Goal: Transaction & Acquisition: Purchase product/service

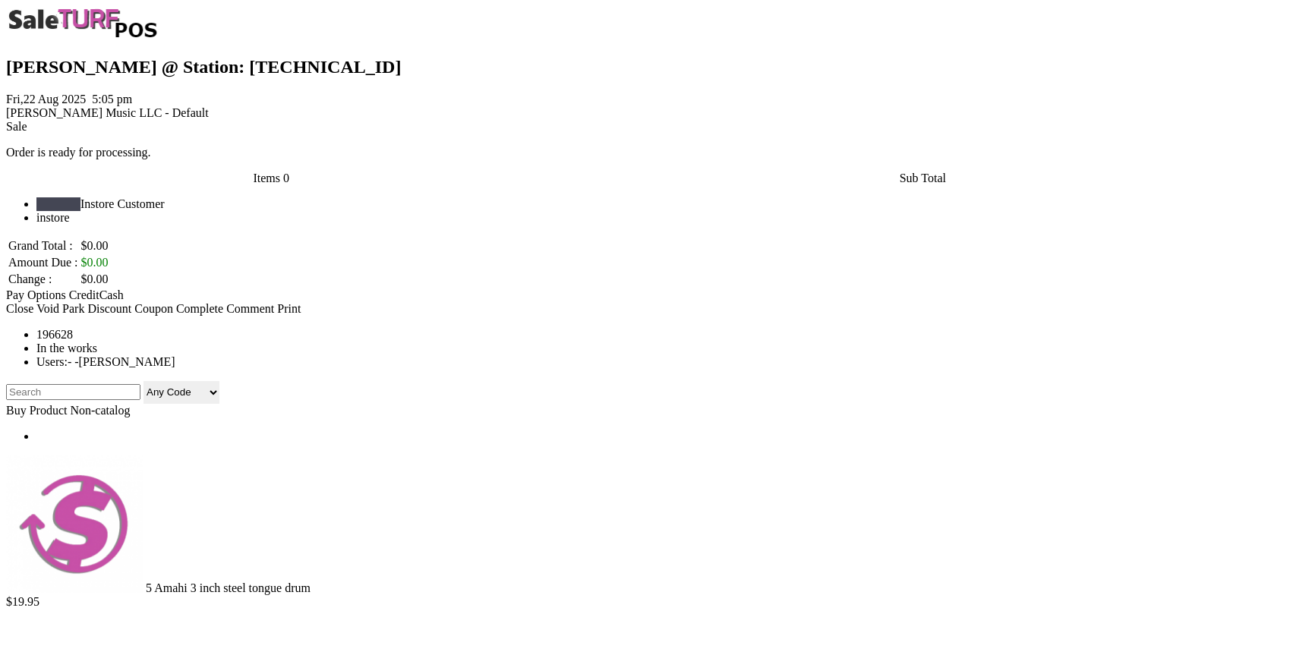
click at [6, 134] on link at bounding box center [6, 134] width 0 height 0
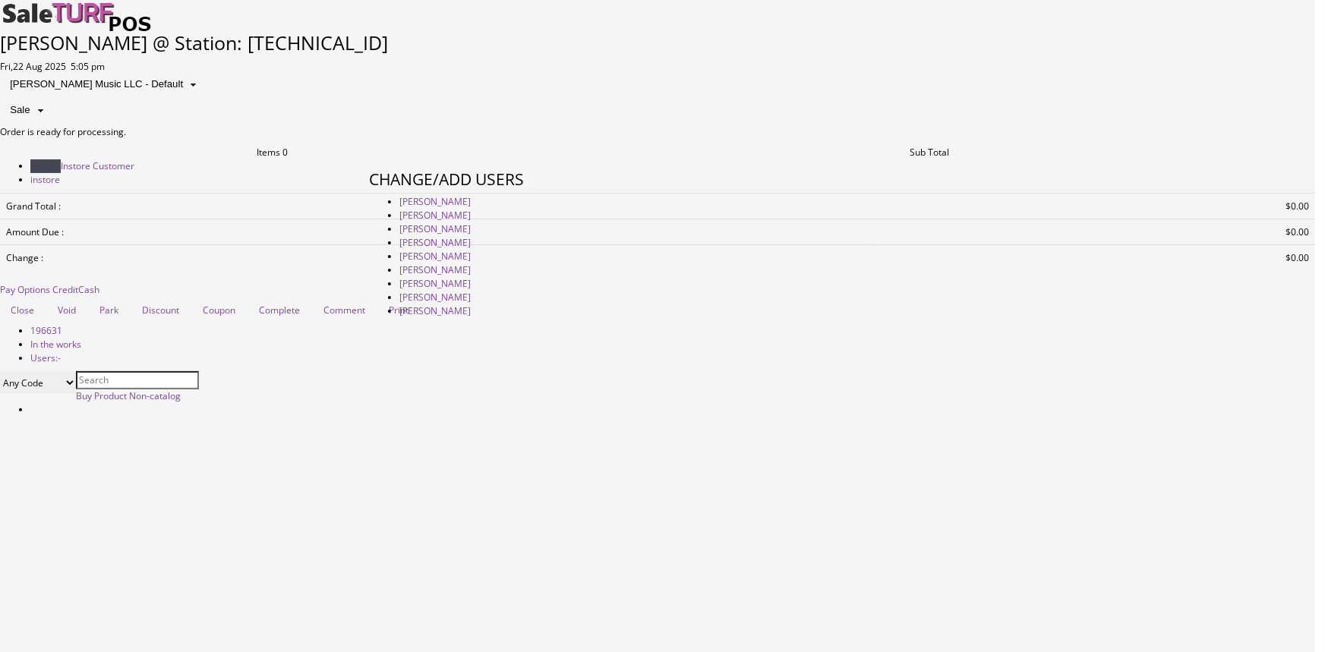
type input "amber helgren"
click at [471, 208] on link "Amber Helgren" at bounding box center [434, 201] width 71 height 13
click at [369, 481] on link at bounding box center [369, 481] width 0 height 0
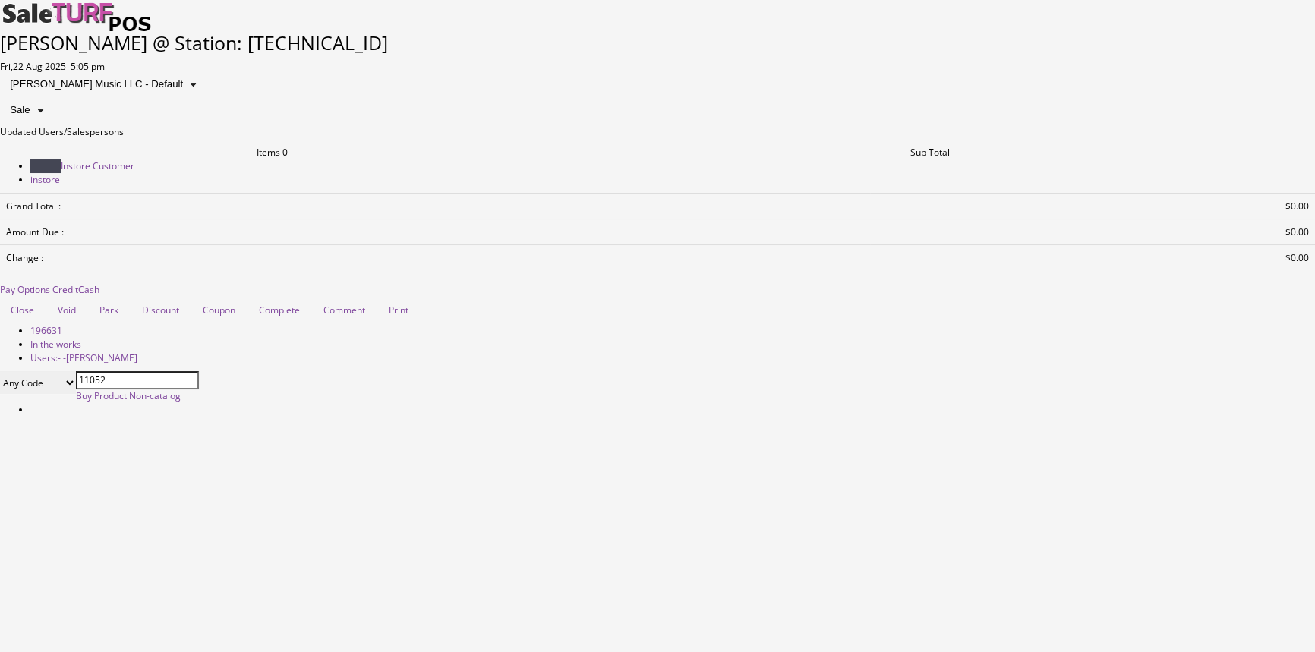
type input "11052"
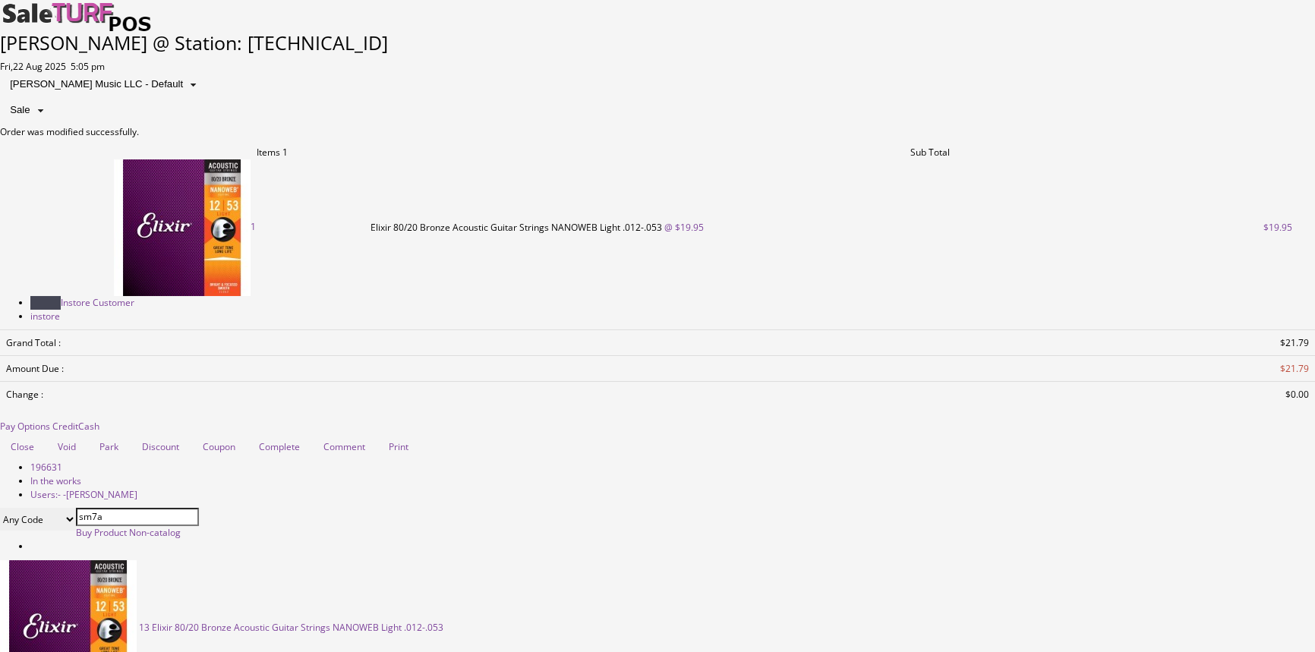
type input "sm7a"
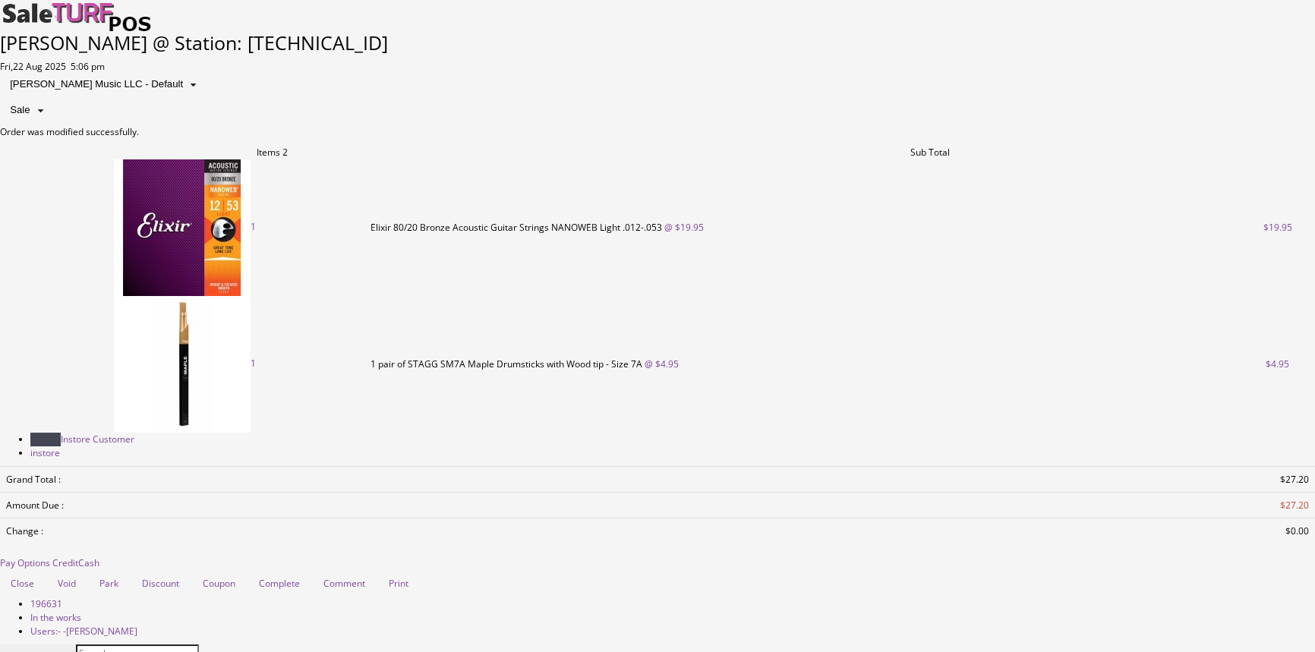
click at [50, 557] on span "Pay Options" at bounding box center [25, 563] width 50 height 13
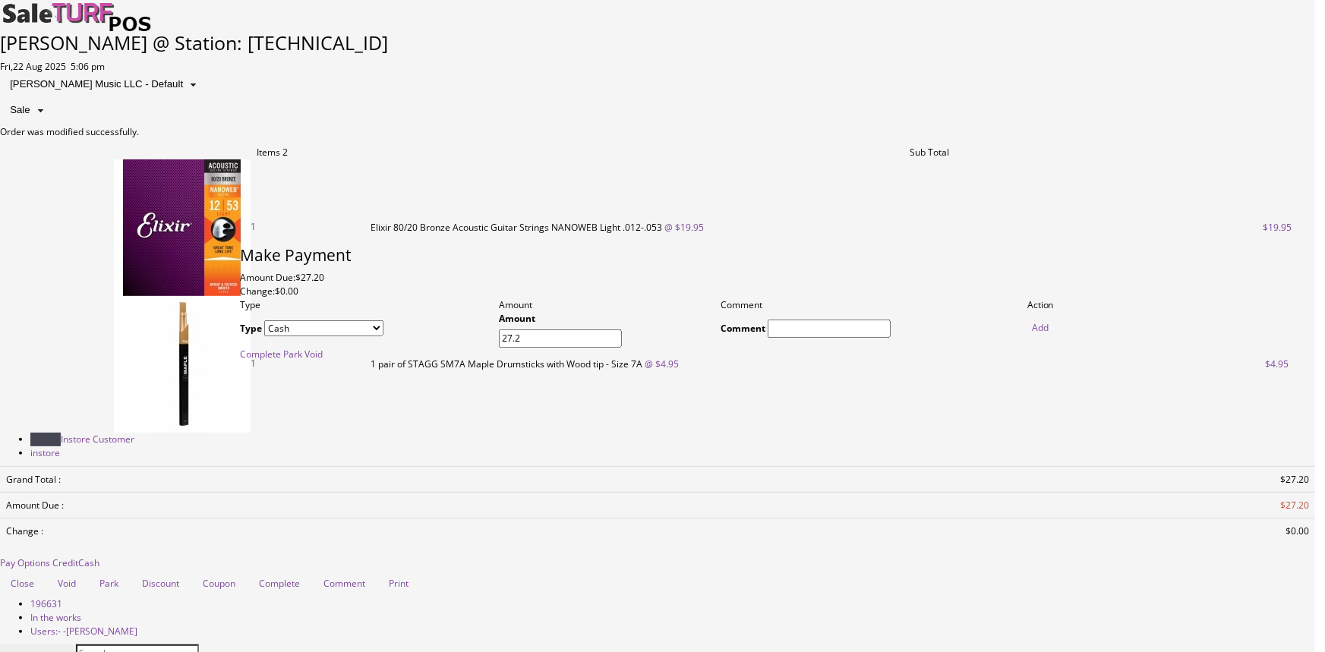
click at [1040, 334] on link "Add" at bounding box center [1040, 327] width 17 height 13
type input "0"
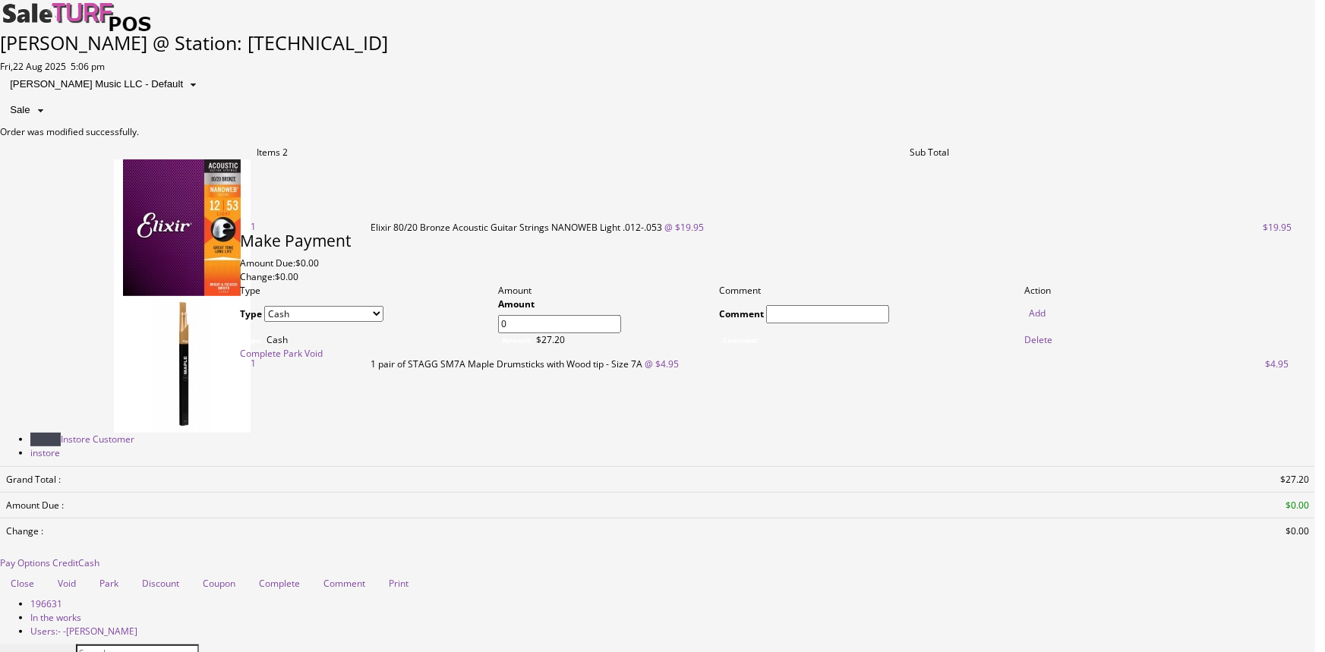
click at [281, 360] on link "Complete" at bounding box center [260, 353] width 41 height 13
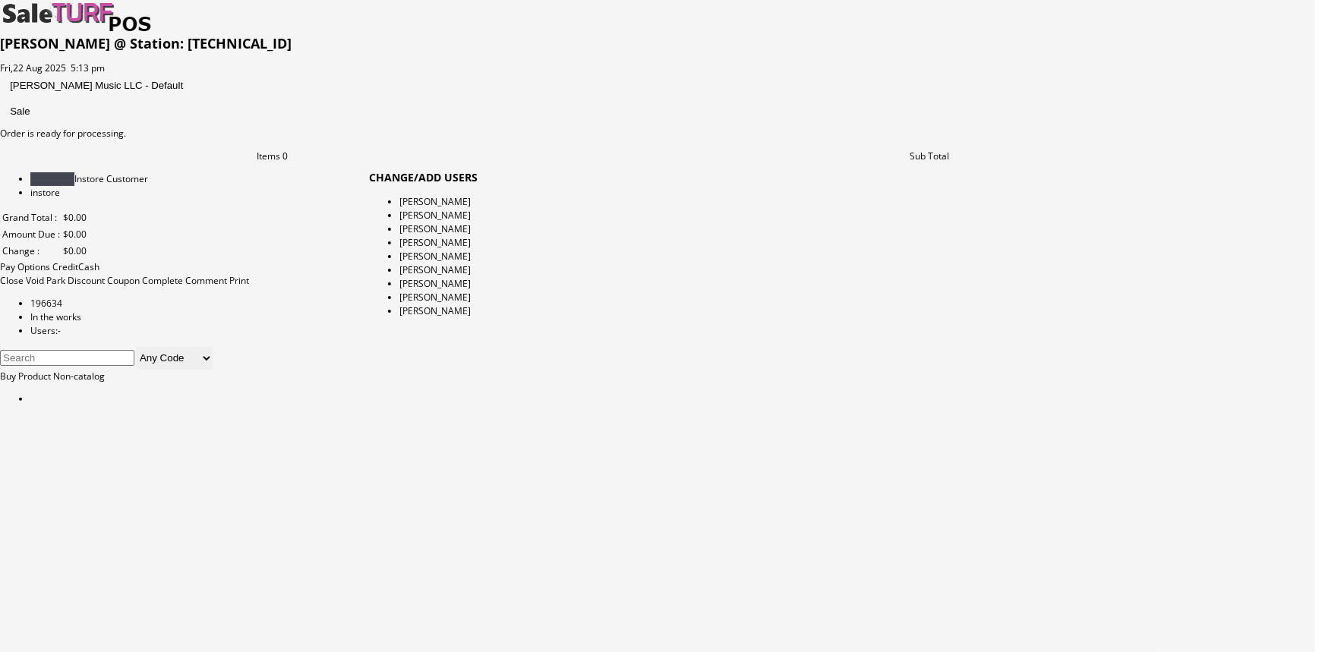
type input "[PERSON_NAME]"
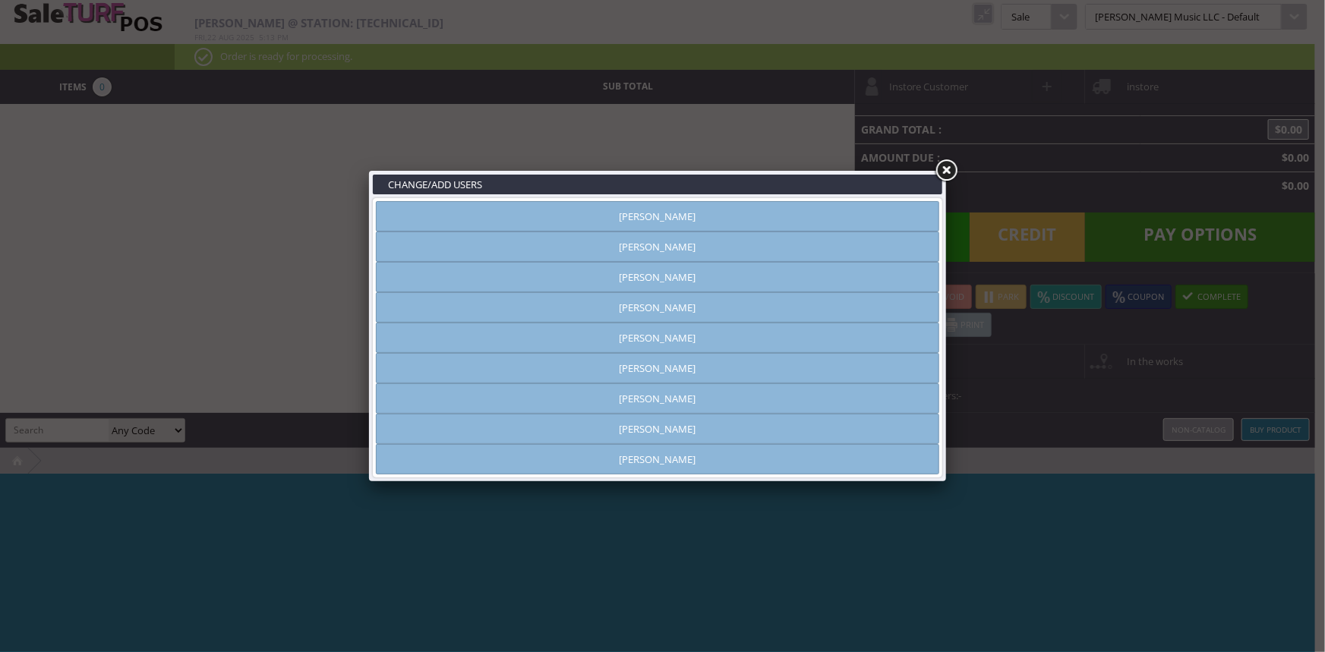
click at [759, 428] on link "Vincent VanBebber" at bounding box center [658, 429] width 564 height 30
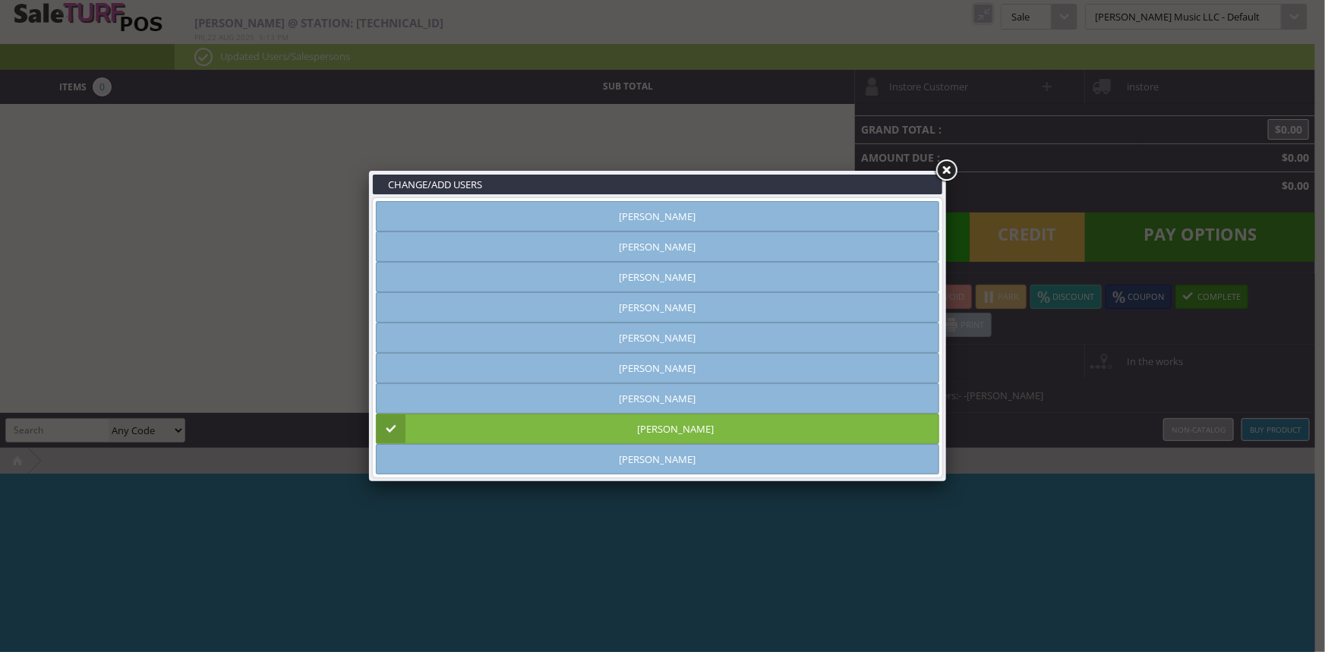
click at [947, 167] on link at bounding box center [946, 170] width 27 height 27
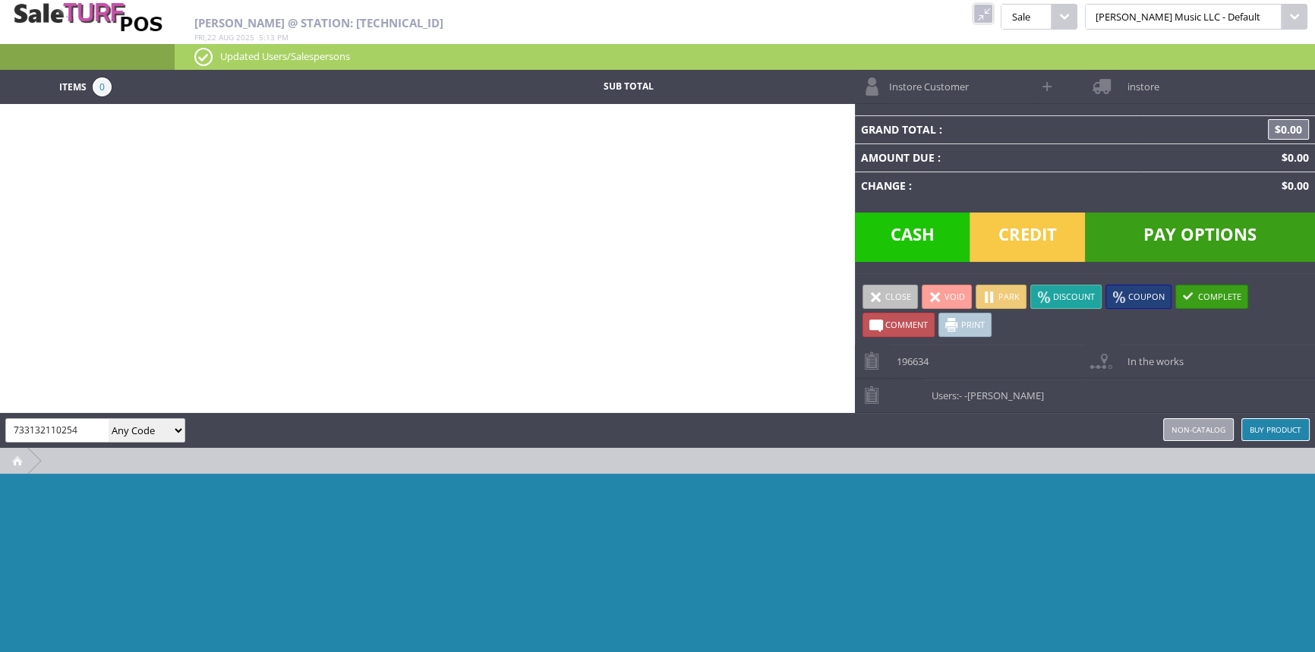
type input "733132110254"
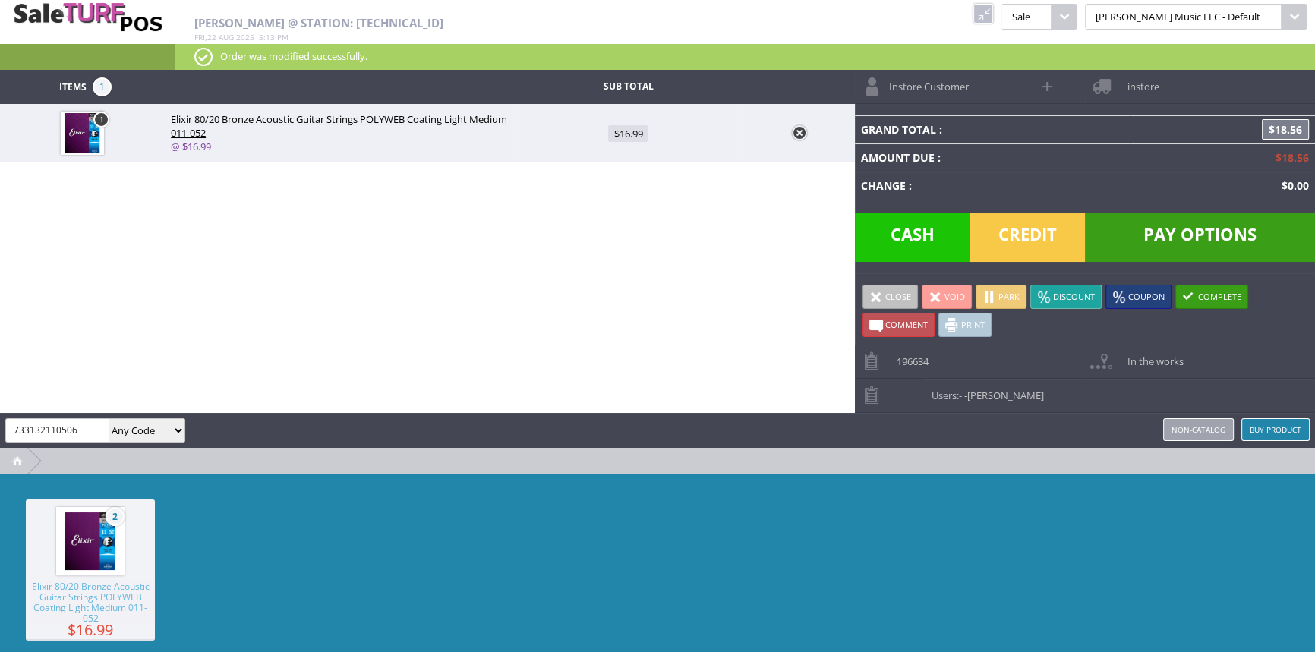
type input "733132110506"
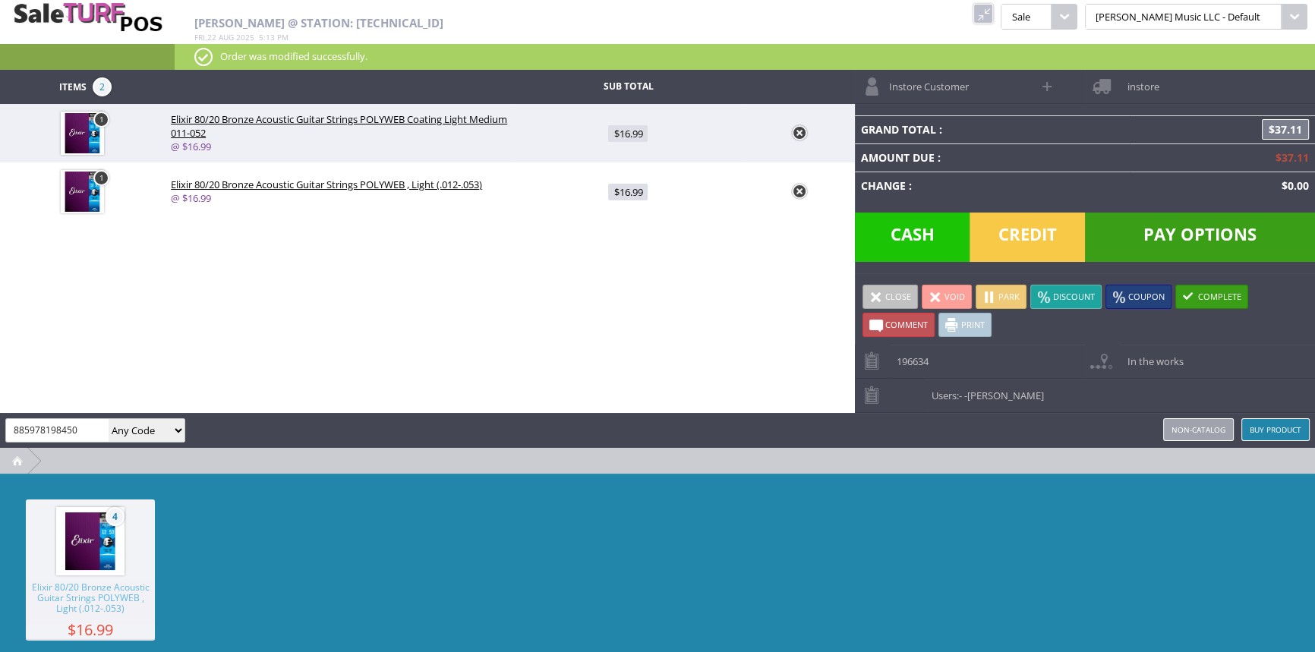
type input "885978198450"
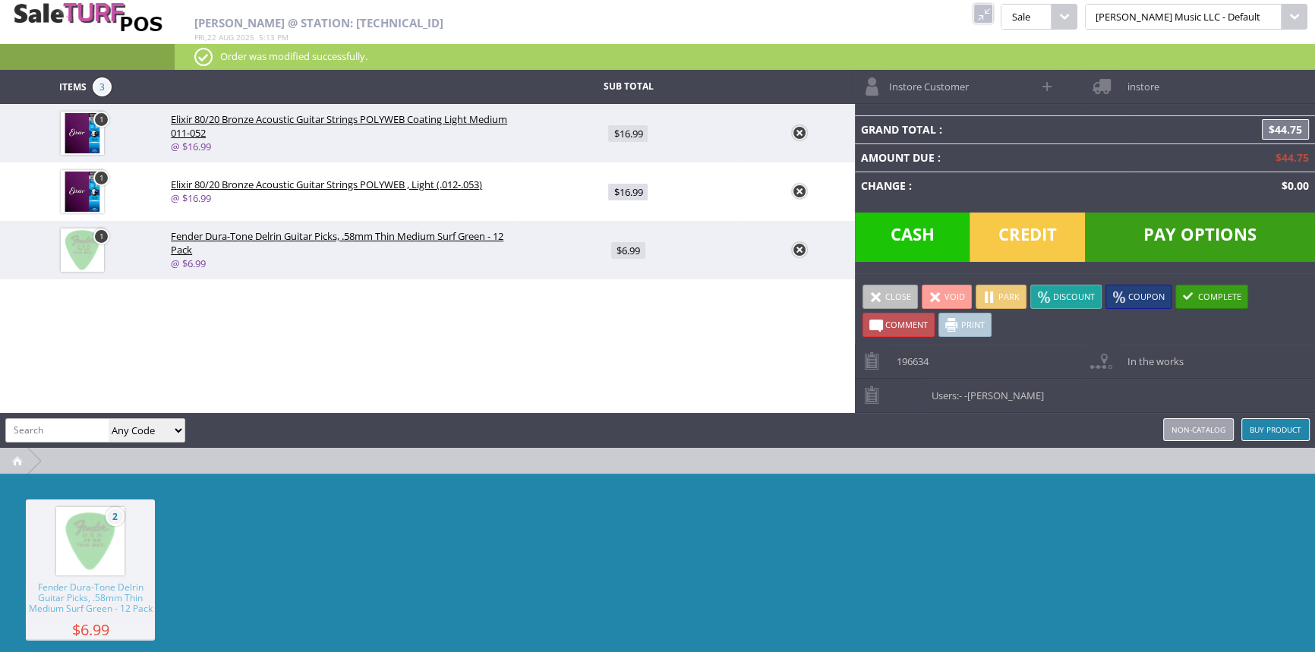
click at [933, 232] on span "Cash" at bounding box center [912, 237] width 115 height 49
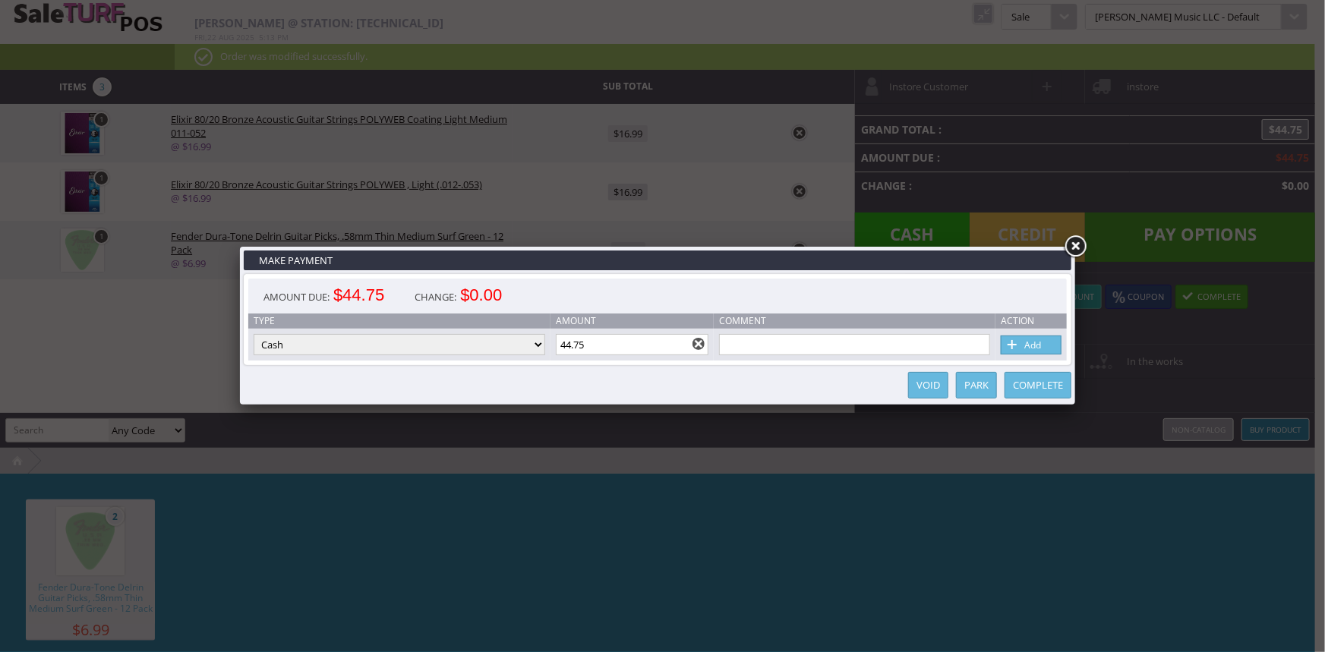
click at [676, 339] on input "44.75" at bounding box center [632, 344] width 153 height 21
click at [1022, 340] on link "Add" at bounding box center [1031, 345] width 61 height 19
type input "0"
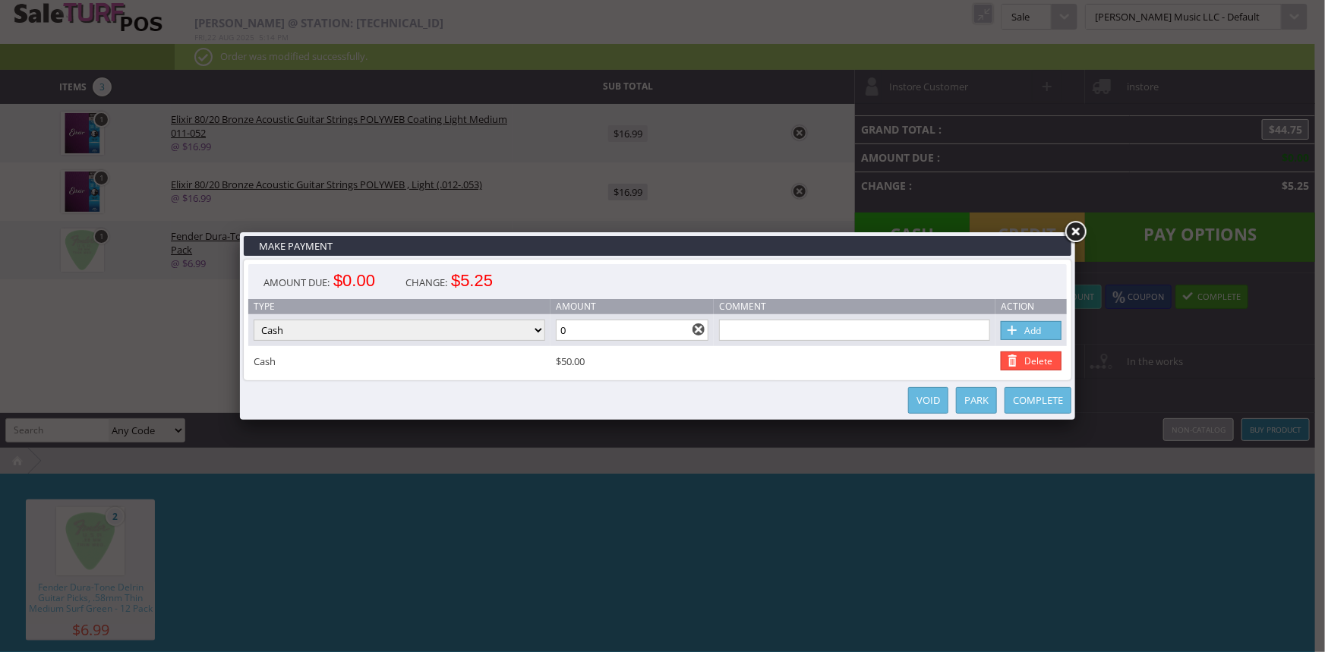
click at [1021, 406] on link "Complete" at bounding box center [1038, 400] width 67 height 27
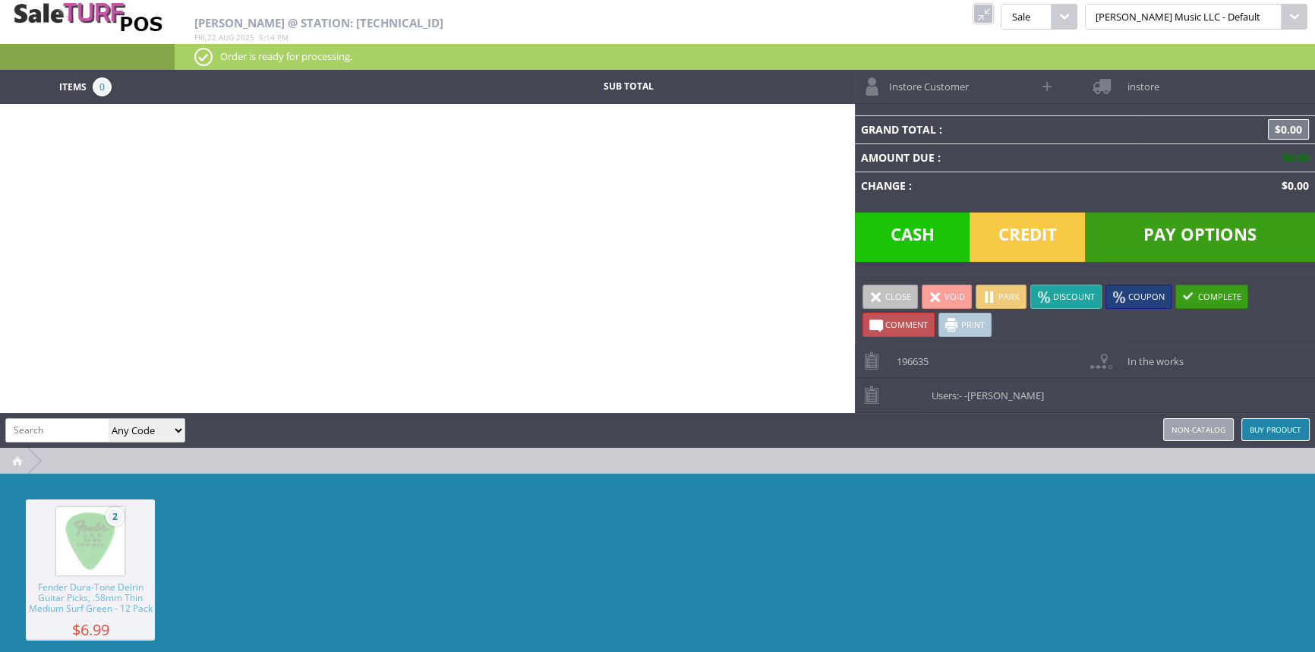
click at [993, 11] on link at bounding box center [984, 14] width 20 height 20
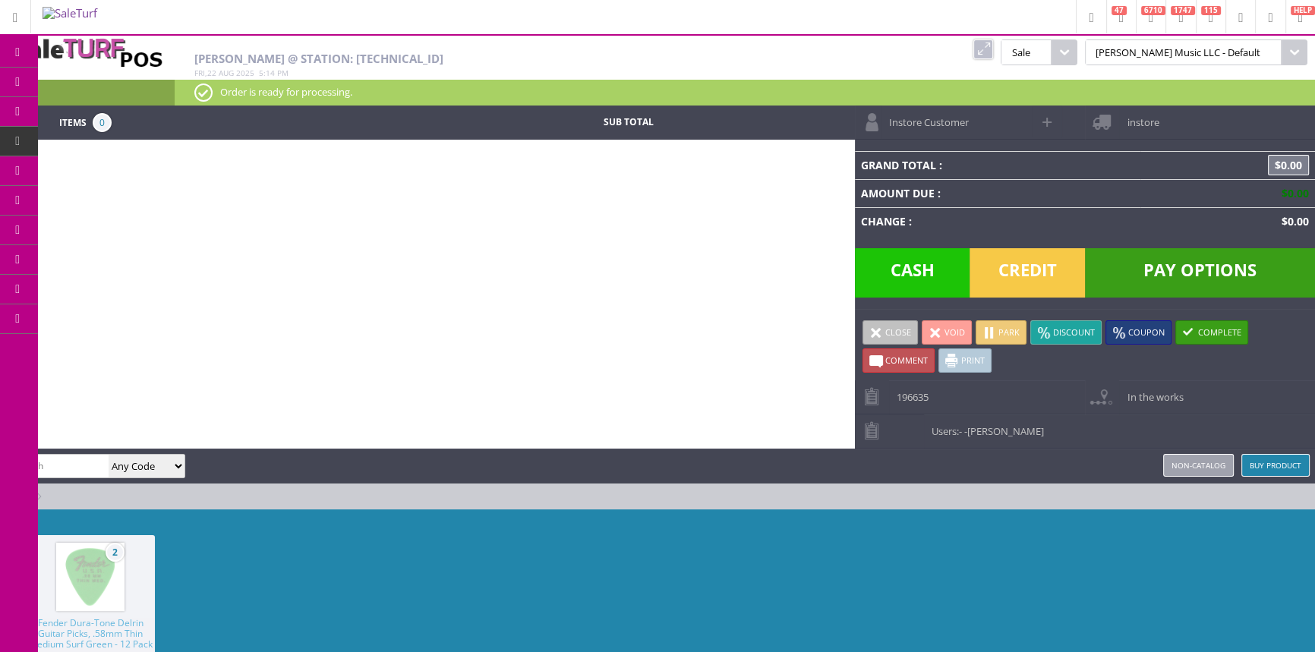
click at [88, 78] on icon at bounding box center [80, 82] width 16 height 12
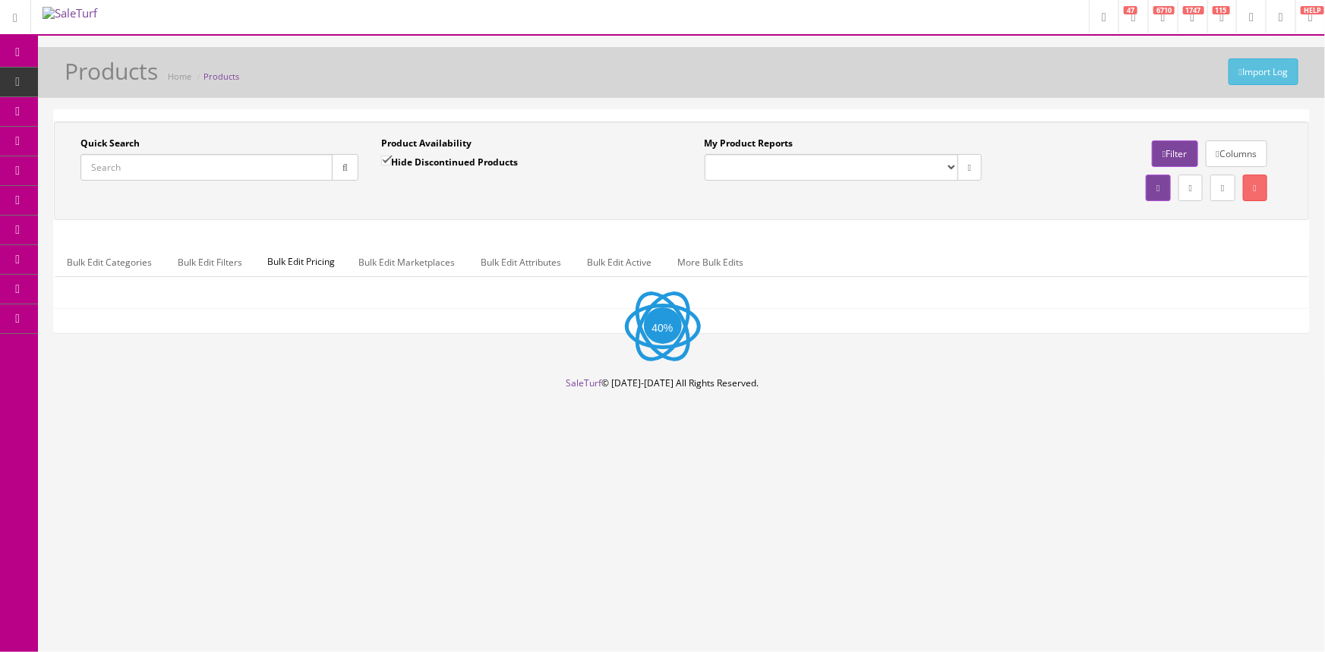
click at [141, 162] on input "Quick Search" at bounding box center [207, 167] width 252 height 27
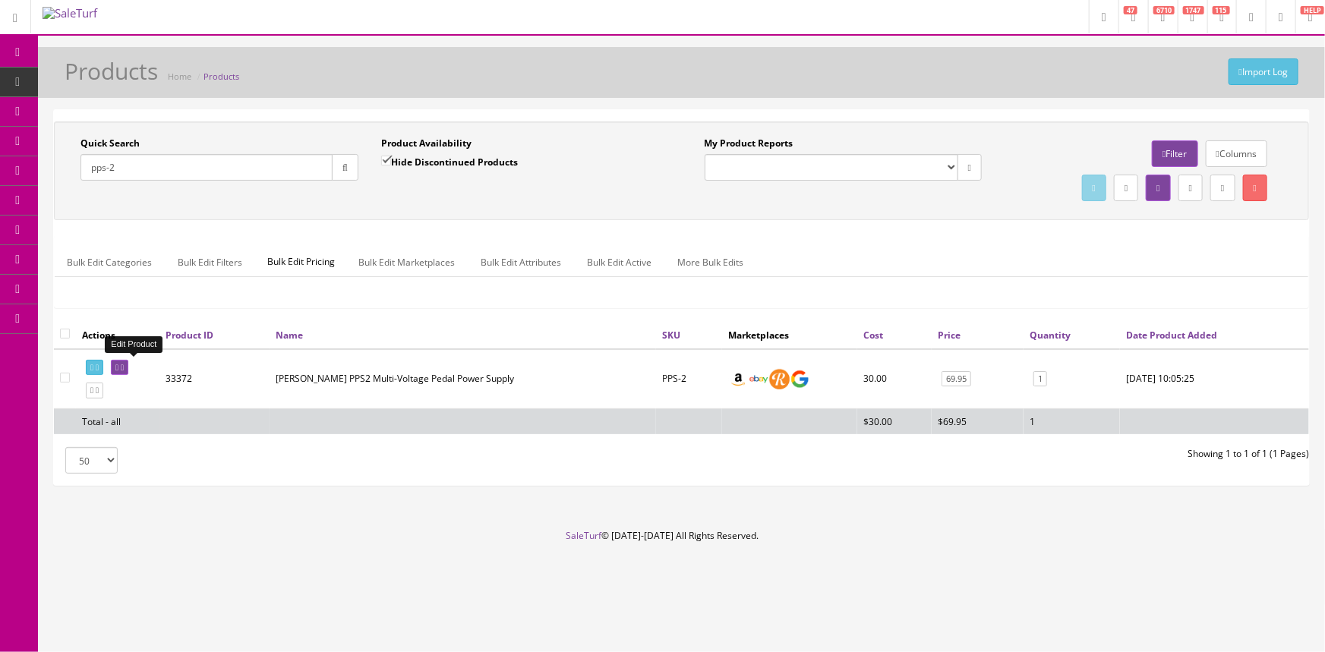
type input "pps-2"
click at [124, 365] on icon at bounding box center [122, 368] width 3 height 8
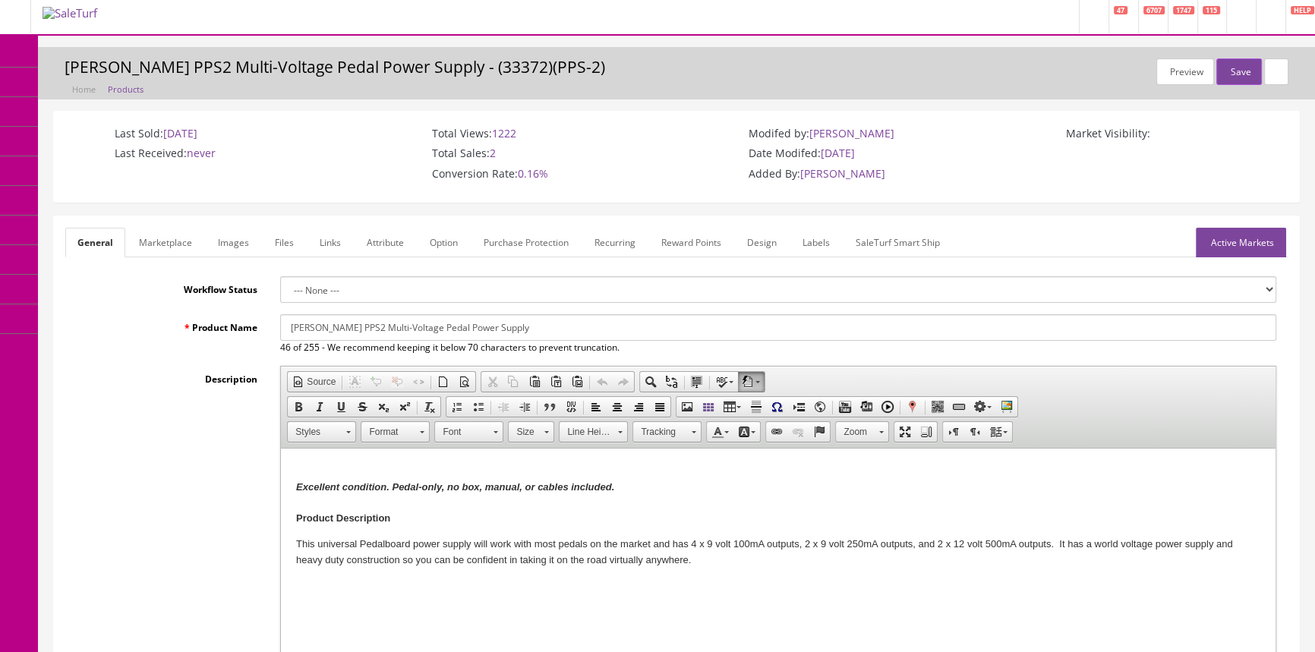
click at [221, 242] on link "Images" at bounding box center [233, 243] width 55 height 30
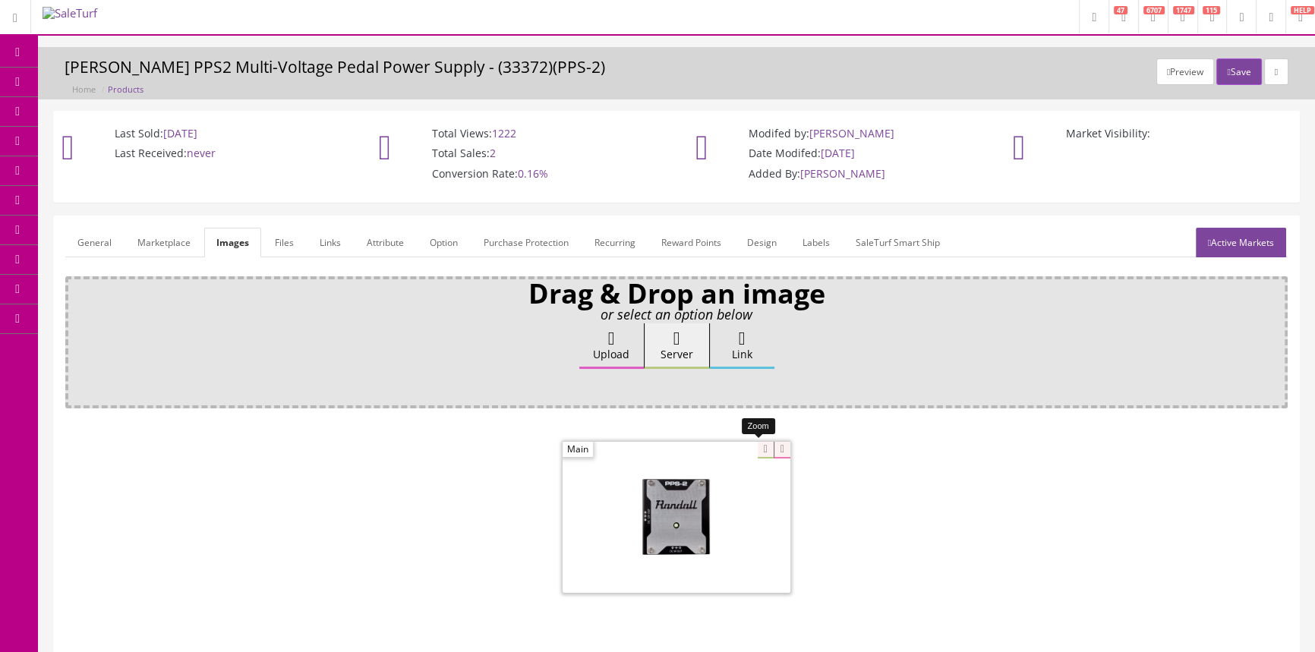
click at [756, 450] on div at bounding box center [677, 517] width 228 height 152
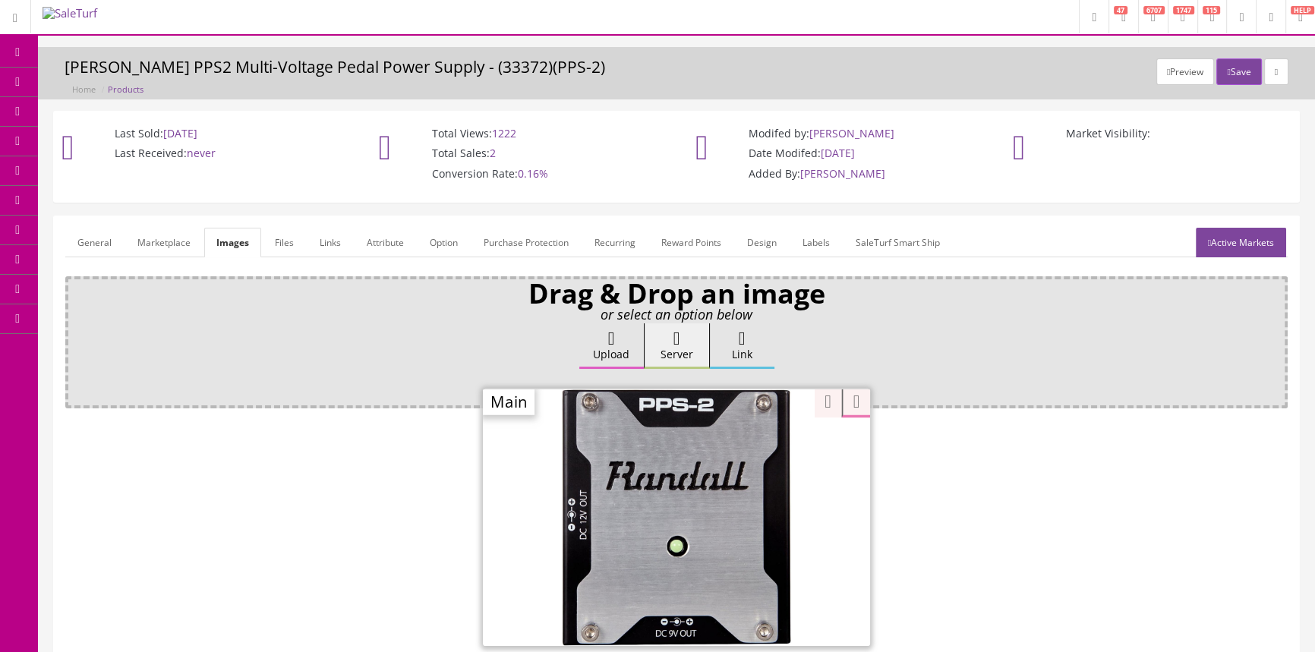
click at [814, 400] on div "Drag & Drop an image or select an option below Upload Server Link Ok WM Left To…" at bounding box center [676, 479] width 1223 height 407
